Goal: Use online tool/utility: Utilize a website feature to perform a specific function

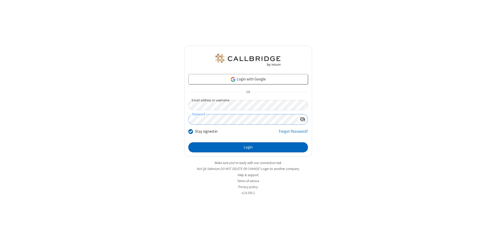
click at [248, 147] on button "Login" at bounding box center [248, 147] width 120 height 10
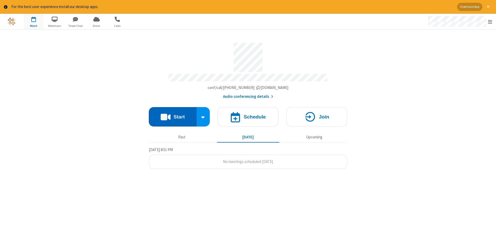
click at [173, 115] on button "Start" at bounding box center [173, 116] width 48 height 19
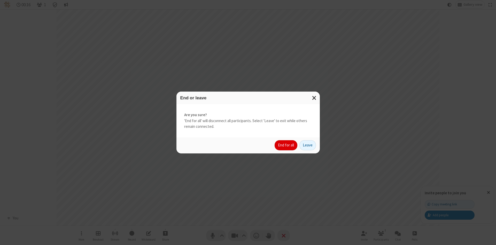
click at [286, 145] on button "End for all" at bounding box center [286, 145] width 23 height 10
